Goal: Task Accomplishment & Management: Complete application form

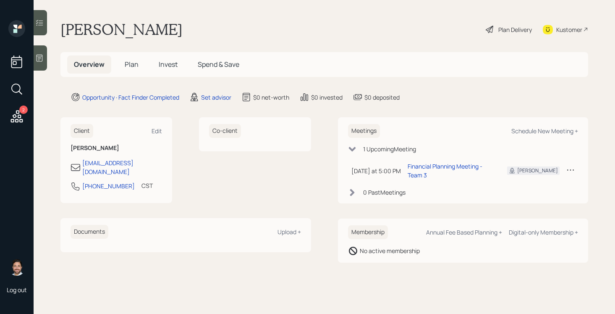
click at [130, 63] on span "Plan" at bounding box center [132, 64] width 14 height 9
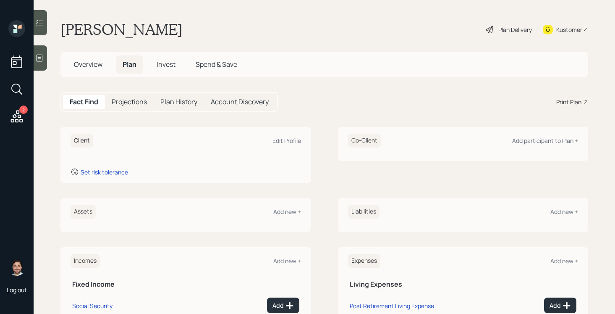
click at [42, 60] on icon at bounding box center [39, 58] width 8 height 8
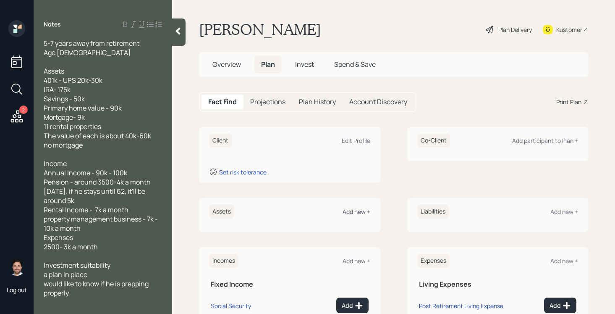
click at [360, 215] on div "Add new +" at bounding box center [357, 211] width 28 height 8
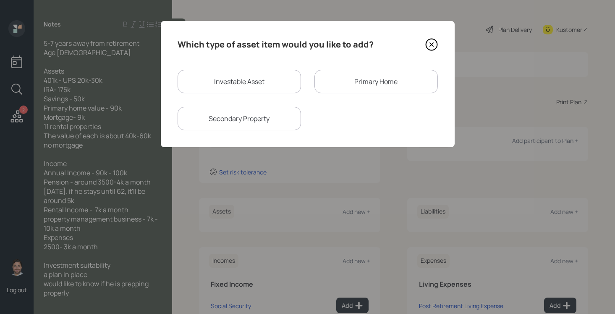
click at [255, 79] on div "Investable Asset" at bounding box center [239, 82] width 123 height 24
select select "taxable"
select select "balanced"
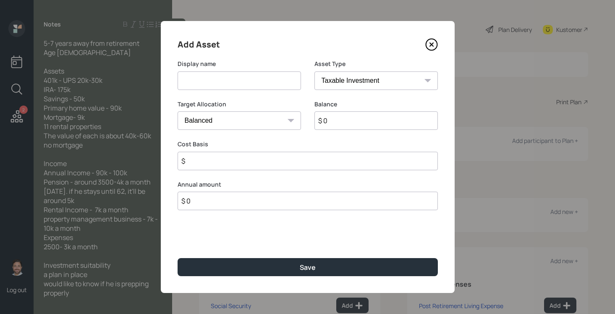
click at [251, 80] on input at bounding box center [239, 80] width 123 height 18
type input "UPS 401k"
click at [367, 83] on select "SEP IRA IRA Roth IRA 401(k) Roth 401(k) 403(b) Roth 403(b) 457(b) Roth 457(b) H…" at bounding box center [375, 80] width 123 height 18
select select "company_sponsored"
click at [314, 71] on select "SEP IRA IRA Roth IRA 401(k) Roth 401(k) 403(b) Roth 403(b) 457(b) Roth 457(b) H…" at bounding box center [375, 80] width 123 height 18
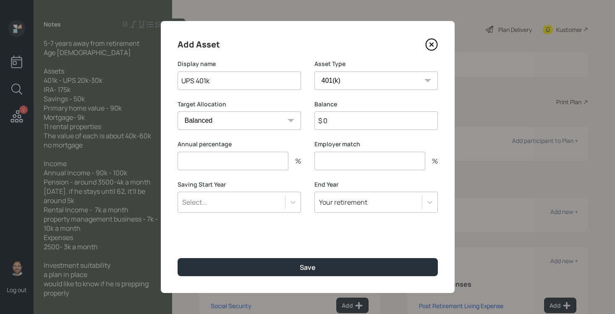
click at [269, 162] on input "number" at bounding box center [233, 161] width 111 height 18
type input "0"
click at [339, 165] on input "number" at bounding box center [369, 161] width 111 height 18
type input "0"
click at [359, 121] on input "$ 0" at bounding box center [375, 120] width 123 height 18
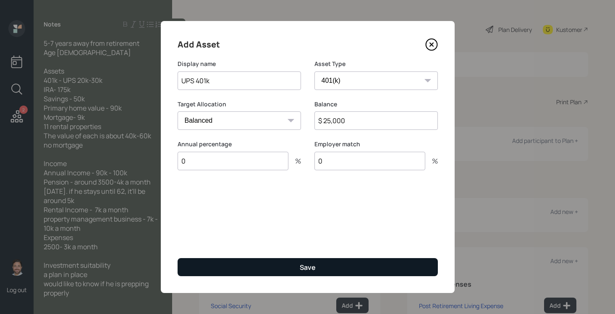
type input "$ 25,000"
click at [305, 262] on div "Save" at bounding box center [308, 266] width 16 height 9
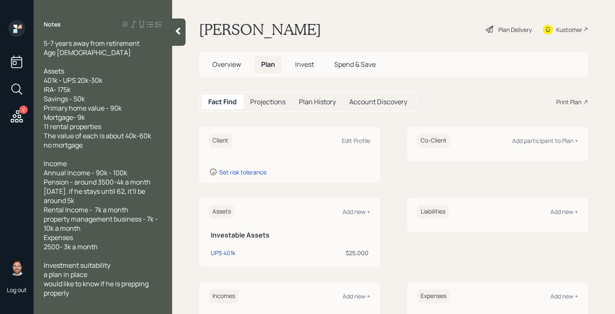
click at [360, 216] on div "Assets Add new +" at bounding box center [289, 211] width 161 height 14
click at [361, 212] on div "Add new +" at bounding box center [357, 211] width 28 height 8
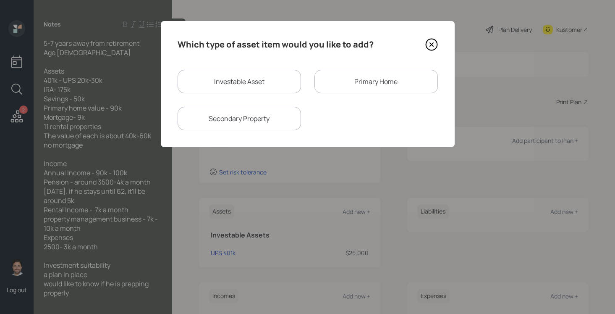
click at [246, 84] on div "Investable Asset" at bounding box center [239, 82] width 123 height 24
select select "taxable"
select select "balanced"
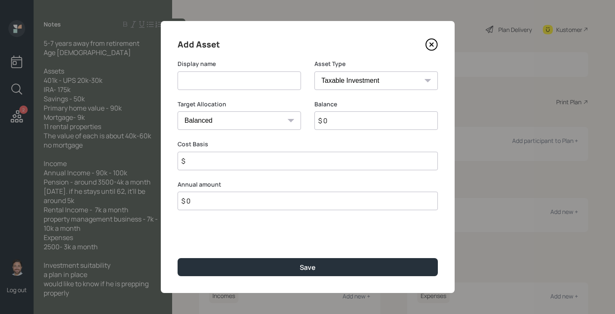
click at [246, 84] on input at bounding box center [239, 80] width 123 height 18
type input "IRA"
click at [390, 80] on select "SEP IRA IRA Roth IRA 401(k) Roth 401(k) 403(b) Roth 403(b) 457(b) Roth 457(b) H…" at bounding box center [375, 80] width 123 height 18
select select "ira"
click at [314, 71] on select "SEP IRA IRA Roth IRA 401(k) Roth 401(k) 403(b) Roth 403(b) 457(b) Roth 457(b) H…" at bounding box center [375, 80] width 123 height 18
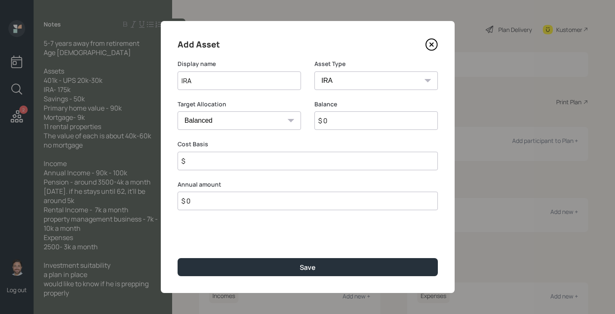
type input "$"
click at [348, 123] on input "$ 0" at bounding box center [375, 120] width 123 height 18
type input "$ 175,000"
click at [330, 166] on input "$" at bounding box center [308, 161] width 260 height 18
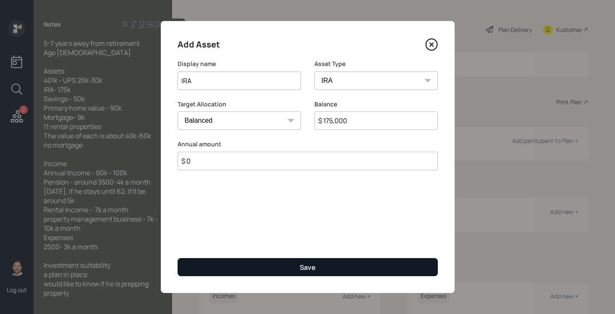
type input "$ 0"
click at [312, 266] on div "Save" at bounding box center [308, 266] width 16 height 9
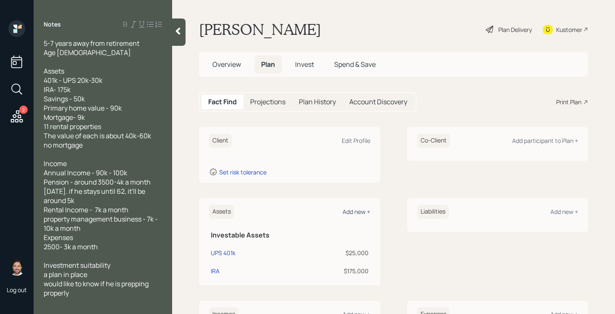
click at [357, 210] on div "Add new +" at bounding box center [357, 211] width 28 height 8
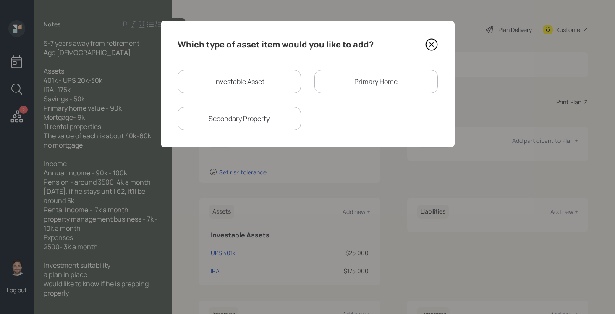
click at [244, 76] on div "Investable Asset" at bounding box center [239, 82] width 123 height 24
select select "taxable"
select select "balanced"
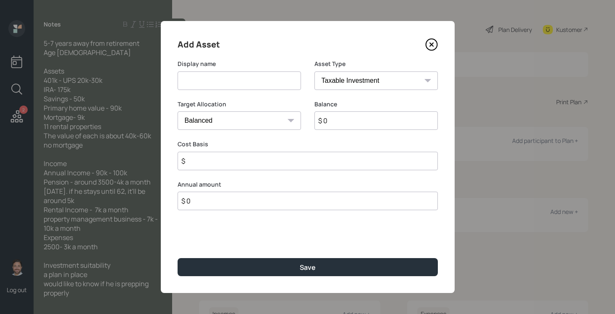
click at [244, 76] on input at bounding box center [239, 80] width 123 height 18
type input "Savings"
click at [360, 84] on select "SEP IRA IRA Roth IRA 401(k) Roth 401(k) 403(b) Roth 403(b) 457(b) Roth 457(b) H…" at bounding box center [375, 80] width 123 height 18
select select "cash"
click at [314, 71] on select "SEP IRA IRA Roth IRA 401(k) Roth 401(k) 403(b) Roth 403(b) 457(b) Roth 457(b) H…" at bounding box center [375, 80] width 123 height 18
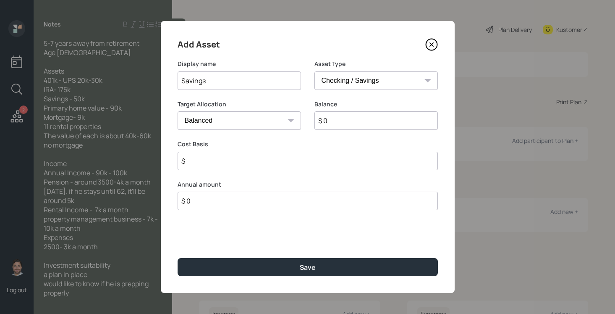
type input "$"
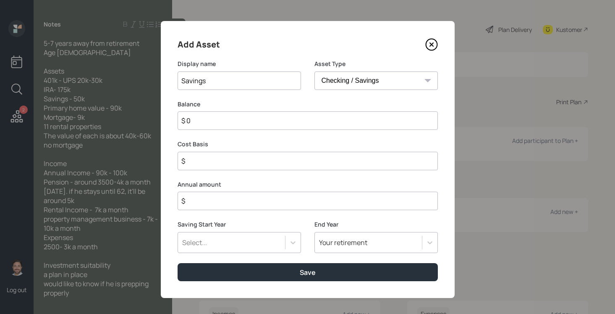
click at [331, 122] on input "$ 0" at bounding box center [308, 120] width 260 height 18
type input "$ 5"
type input "$ 50"
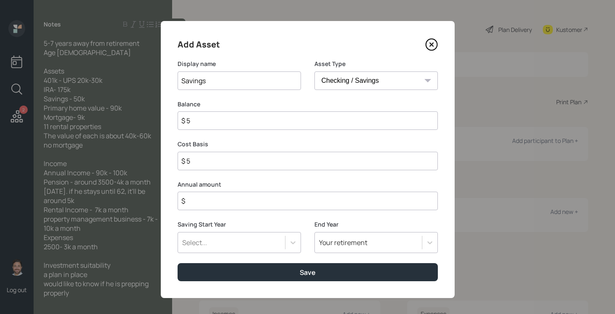
type input "$ 50"
type input "$ 500"
type input "$ 5,000"
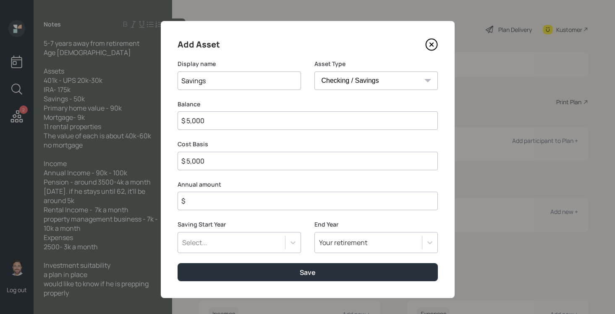
type input "$ 50,000"
click at [305, 201] on input "$" at bounding box center [308, 200] width 260 height 18
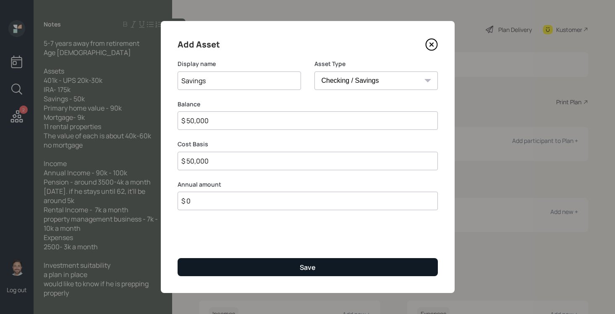
type input "$ 0"
click at [304, 265] on div "Save" at bounding box center [308, 266] width 16 height 9
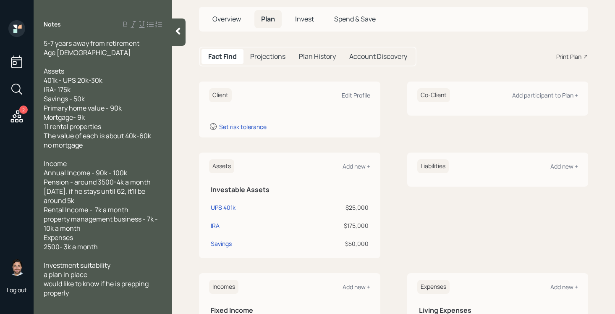
scroll to position [52, 0]
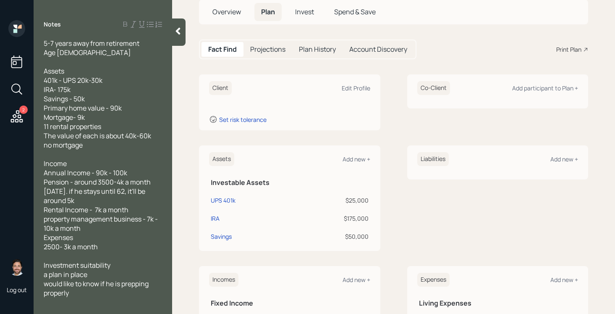
click at [180, 37] on div at bounding box center [178, 31] width 13 height 27
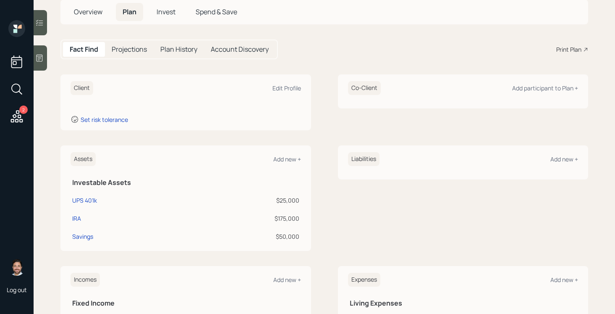
scroll to position [0, 0]
